Goal: Task Accomplishment & Management: Use online tool/utility

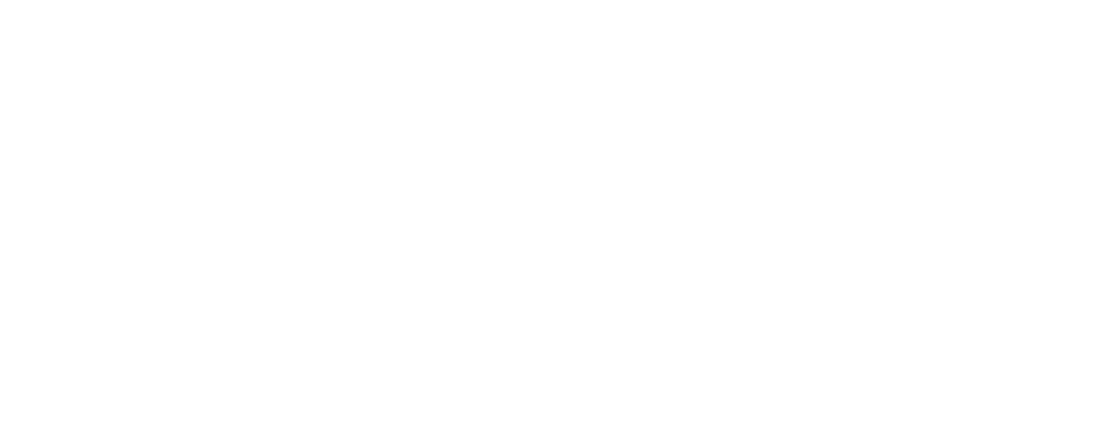
click at [40, 267] on div at bounding box center [554, 210] width 1108 height 421
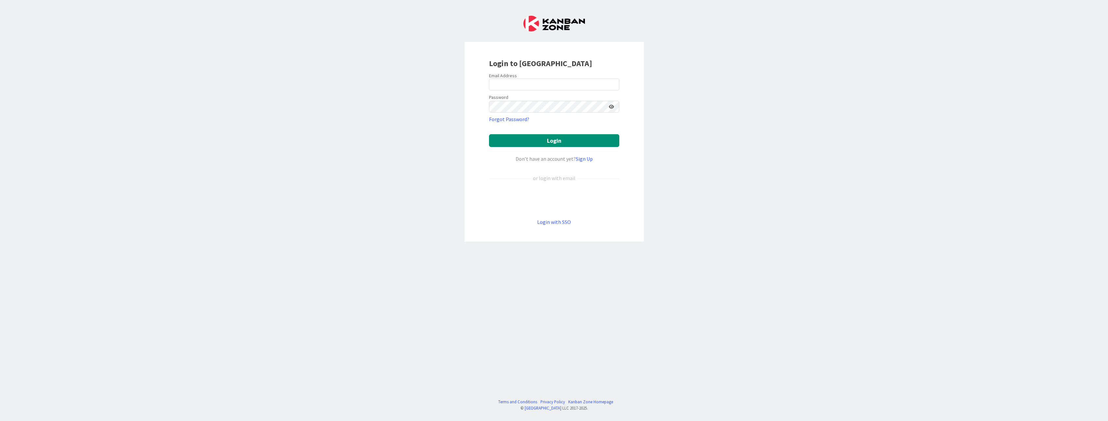
click at [38, 274] on div "Login to [GEOGRAPHIC_DATA] Email Address Password Forgot Password? Login Don’t …" at bounding box center [554, 210] width 1108 height 421
click at [555, 223] on link "Login with SSO" at bounding box center [554, 222] width 34 height 7
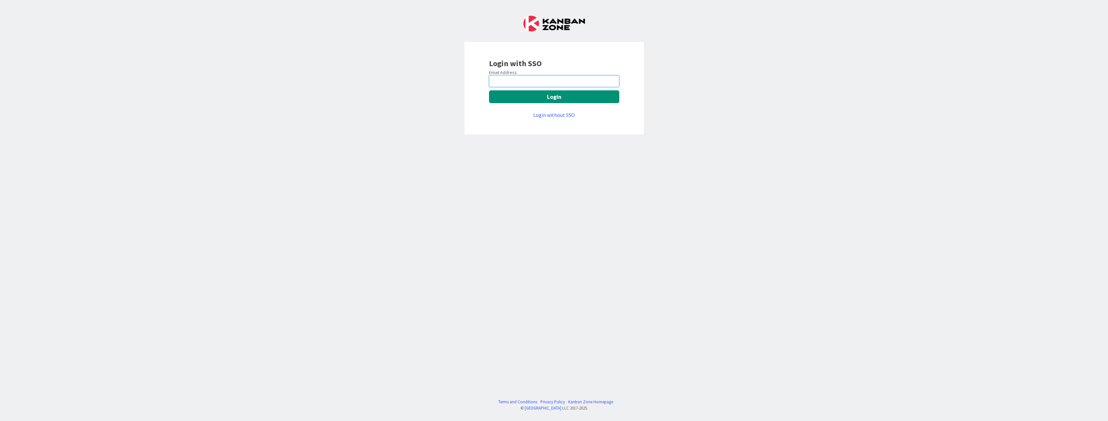
click at [524, 81] on input "email" at bounding box center [554, 81] width 130 height 12
type input "[PERSON_NAME][EMAIL_ADDRESS][DOMAIN_NAME]"
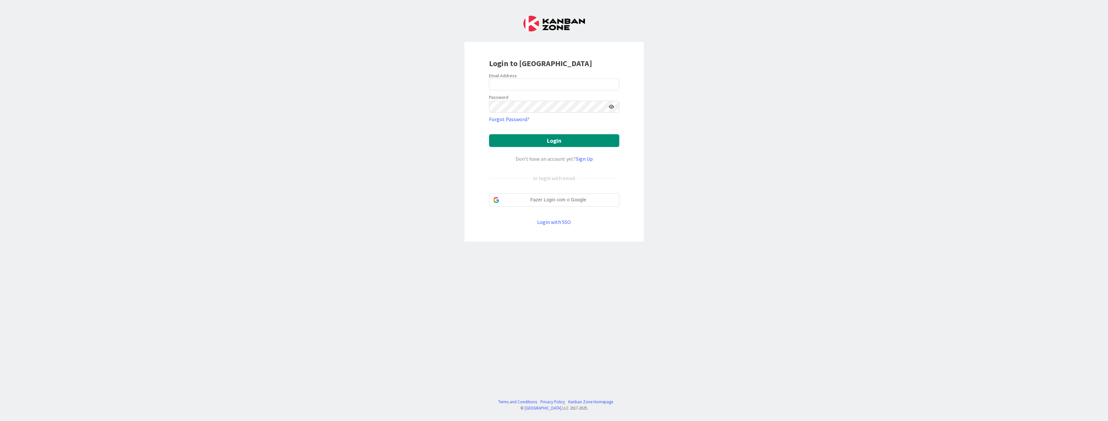
click at [550, 84] on input "email" at bounding box center [554, 85] width 130 height 12
click at [509, 84] on div "Login to [GEOGRAPHIC_DATA] Email Address Password Forgot Password? Login Don’t …" at bounding box center [554, 142] width 179 height 200
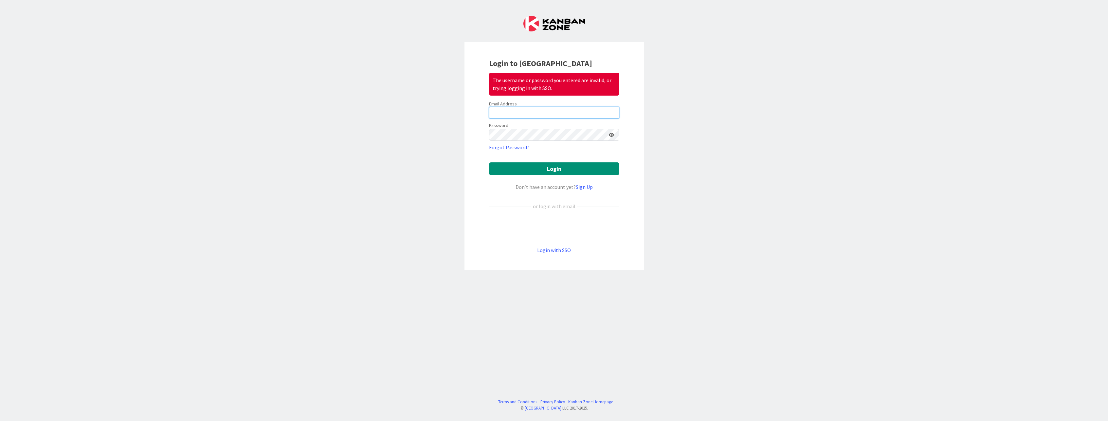
type input "[PERSON_NAME][EMAIL_ADDRESS][DOMAIN_NAME]"
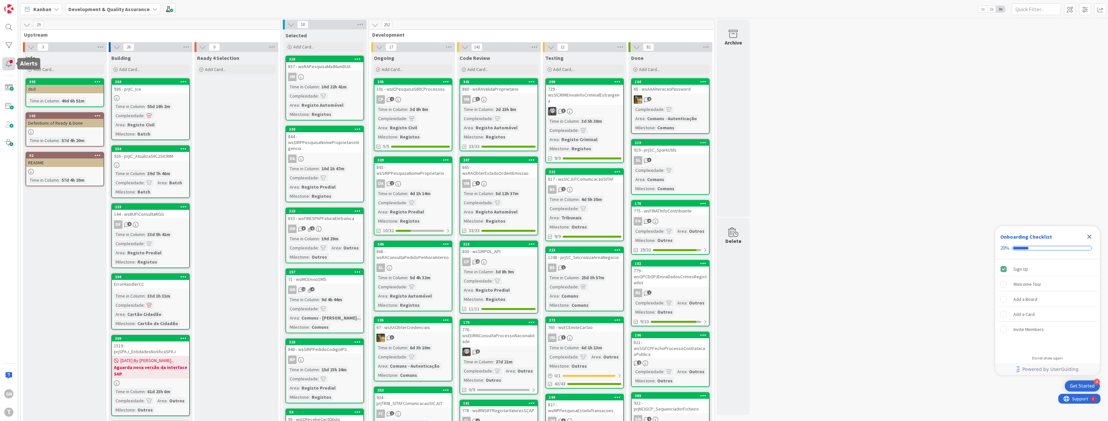
click at [11, 62] on div at bounding box center [8, 63] width 13 height 13
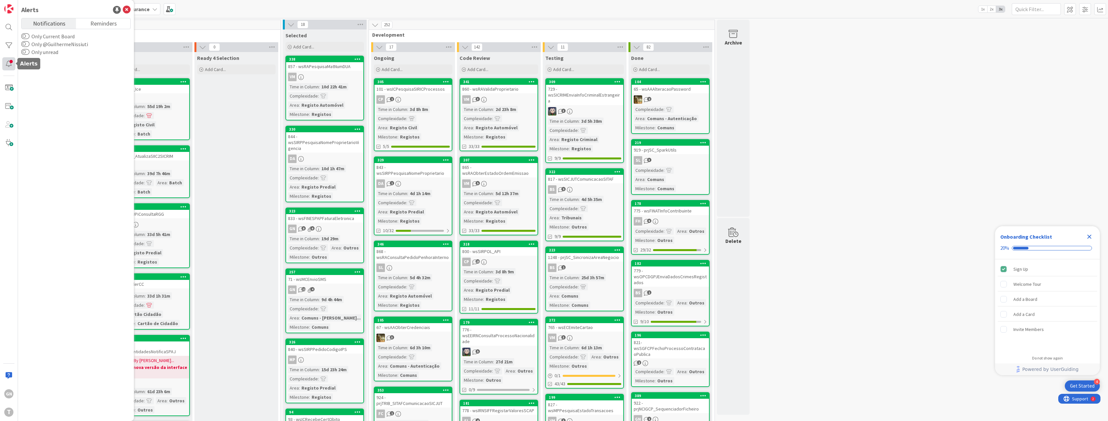
click at [11, 62] on div at bounding box center [8, 63] width 13 height 13
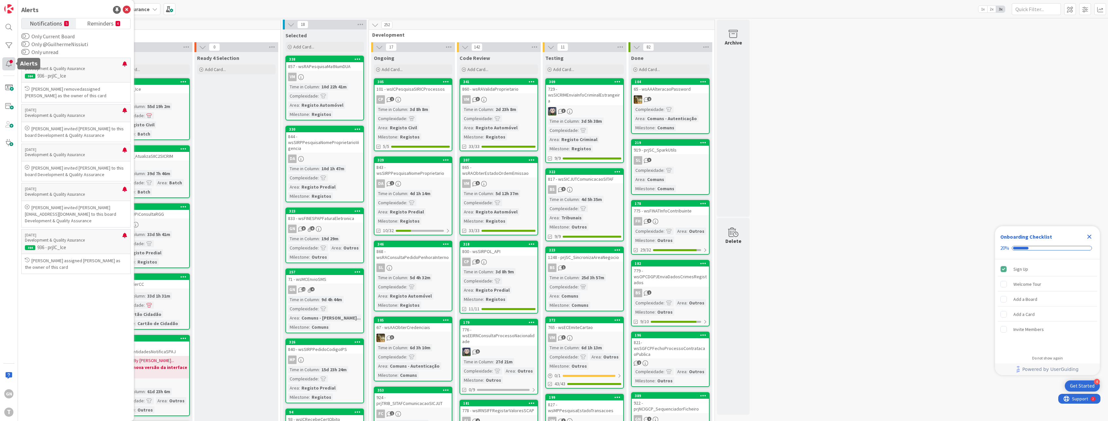
click at [6, 64] on div at bounding box center [8, 63] width 13 height 13
click at [6, 48] on div at bounding box center [8, 45] width 13 height 13
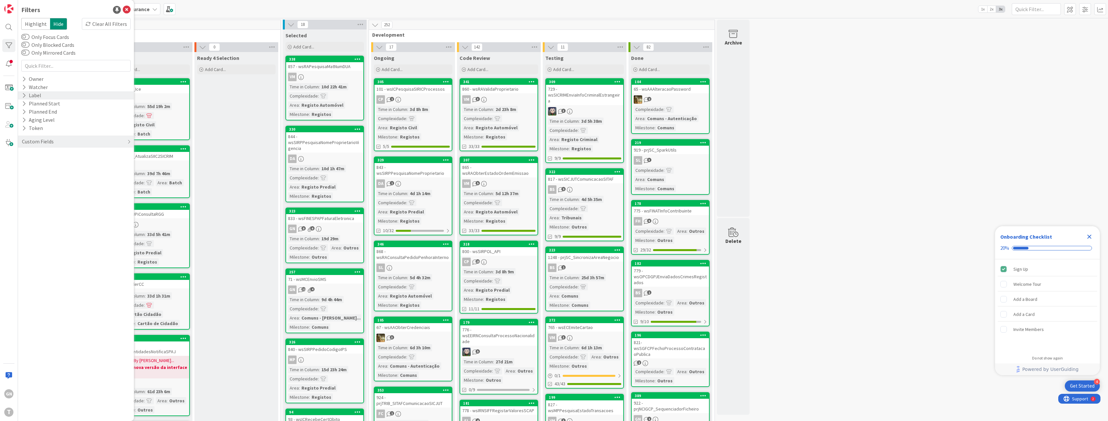
click at [31, 95] on div "Label" at bounding box center [31, 95] width 21 height 8
click at [30, 95] on div "Label" at bounding box center [32, 95] width 22 height 8
click at [35, 80] on div "Owner" at bounding box center [32, 79] width 23 height 8
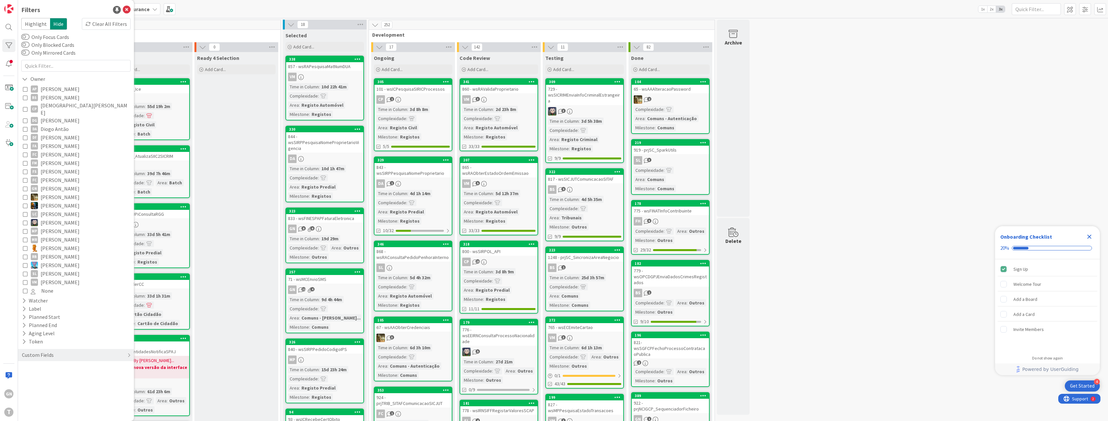
click at [24, 186] on icon at bounding box center [25, 188] width 5 height 5
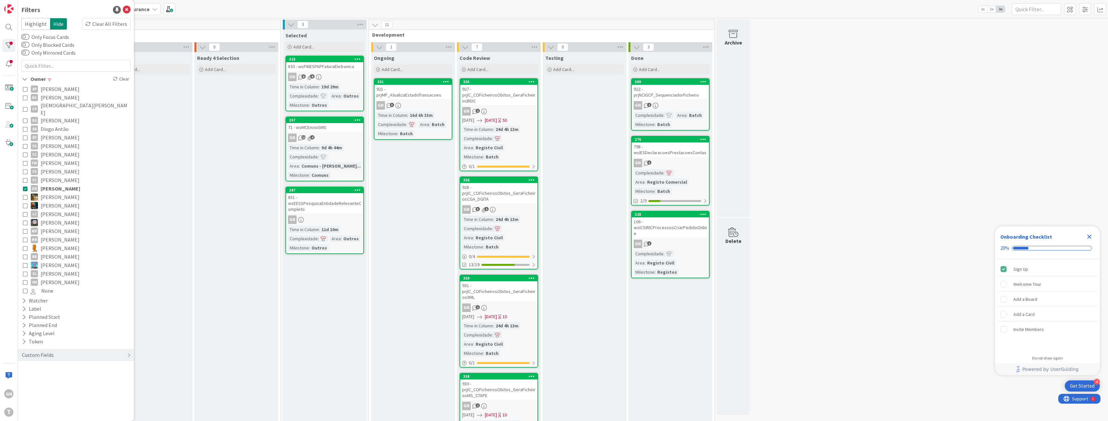
click at [417, 13] on div "Kanban Development & Quality Assurance 1x 2x 3x" at bounding box center [563, 9] width 1090 height 18
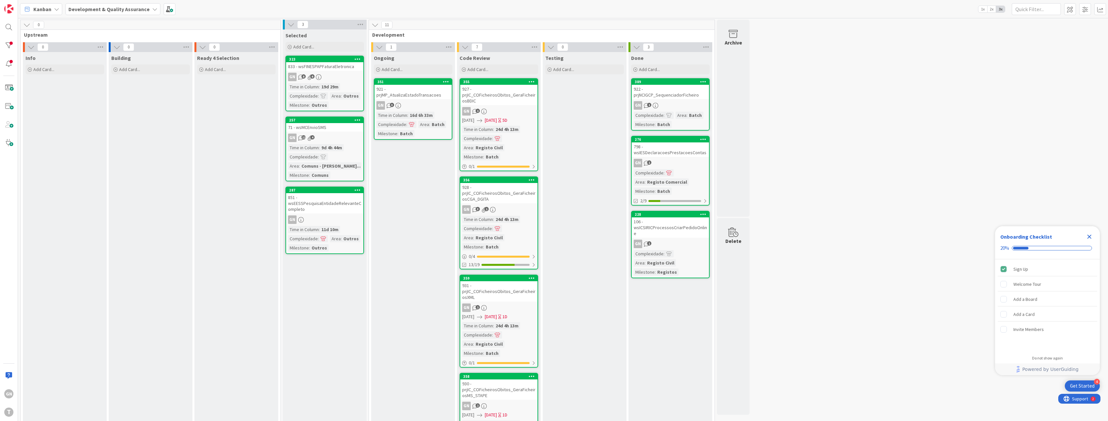
click at [423, 91] on div "921 - prjMP_AtualizaEstadoTransacoes" at bounding box center [413, 92] width 77 height 14
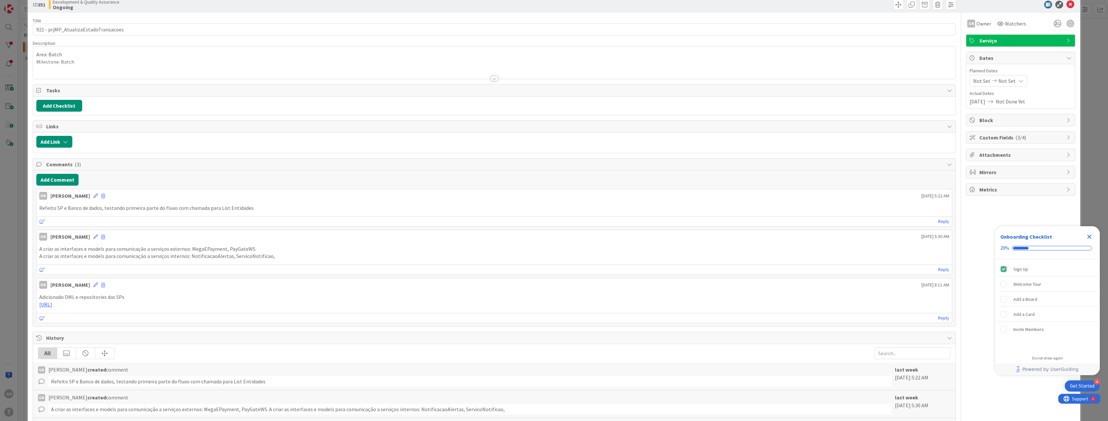
scroll to position [65, 0]
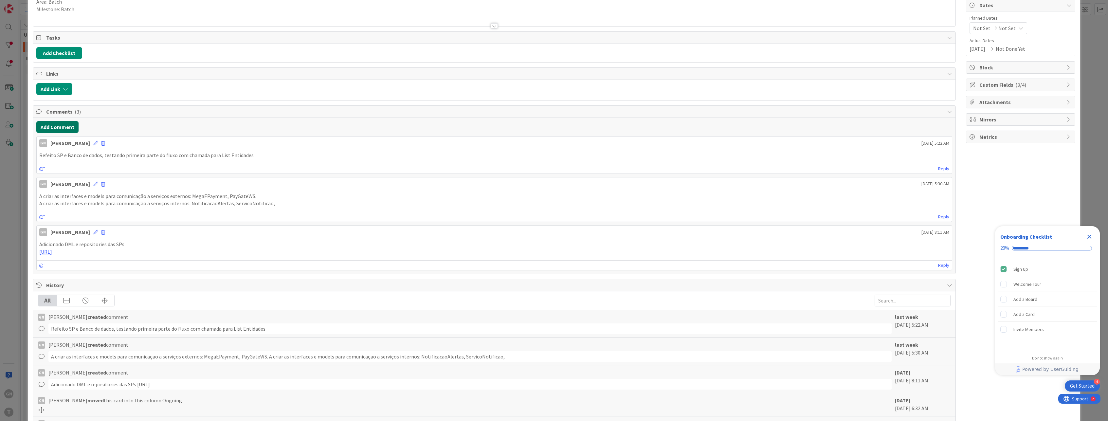
click at [61, 125] on button "Add Comment" at bounding box center [57, 127] width 42 height 12
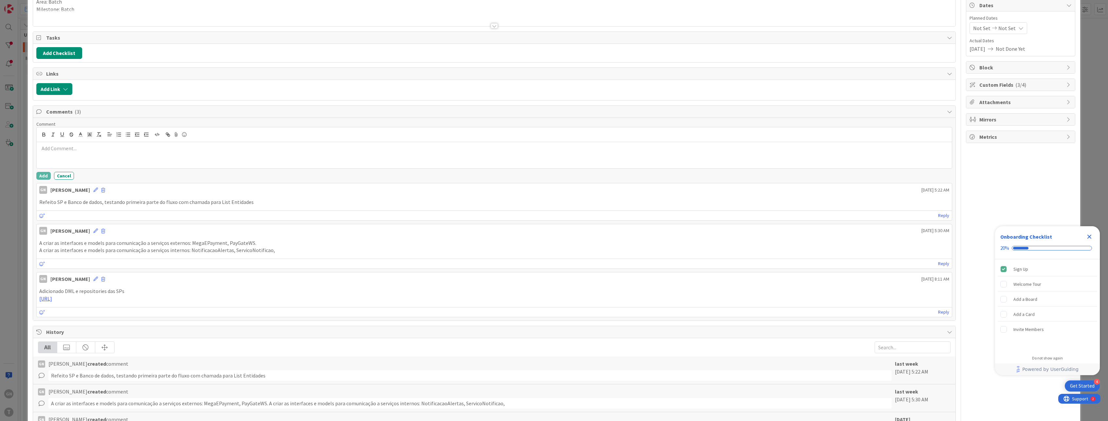
click at [103, 152] on p at bounding box center [494, 149] width 911 height 8
click at [45, 176] on button "Add" at bounding box center [43, 176] width 14 height 8
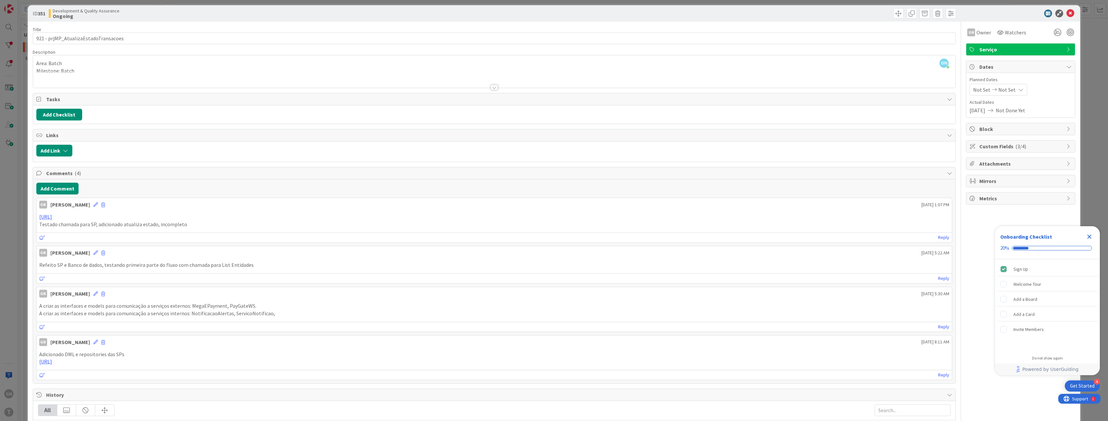
scroll to position [0, 0]
